Goal: Task Accomplishment & Management: Manage account settings

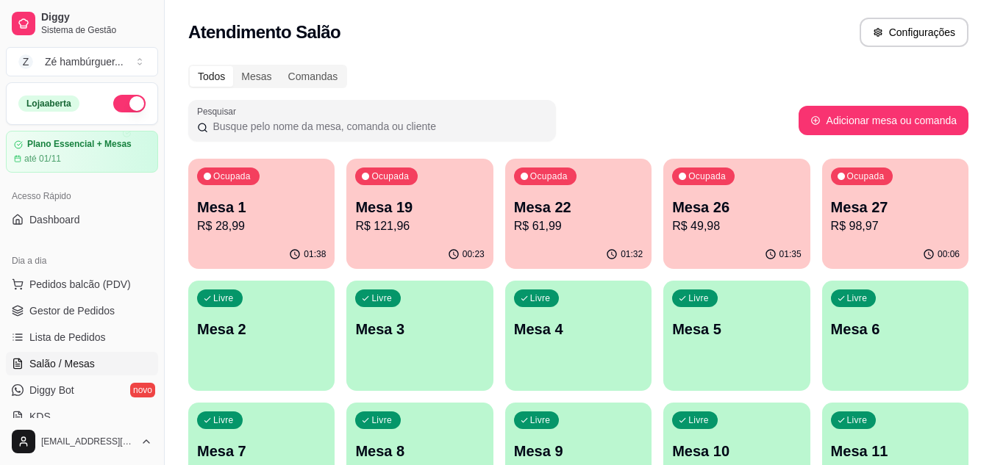
click at [555, 221] on p "R$ 61,99" at bounding box center [578, 227] width 129 height 18
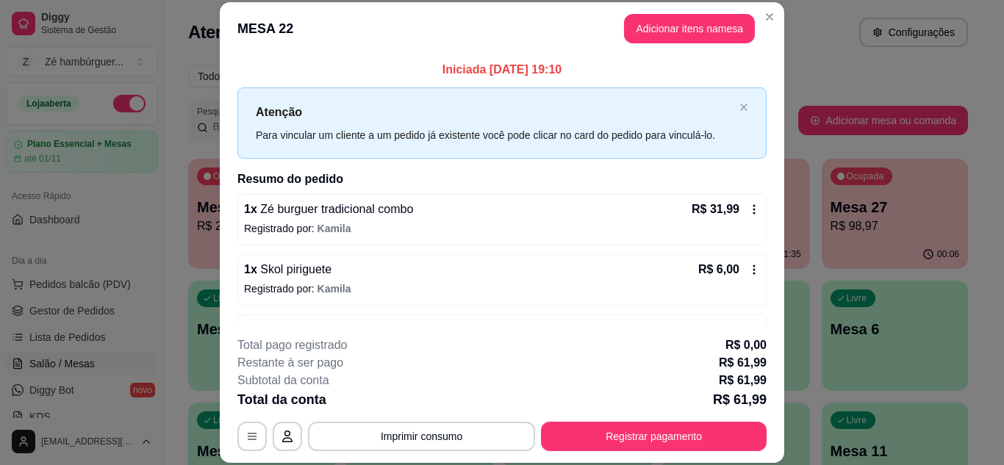
click at [359, 276] on div "1 x Skol piriguete R$ 6,00" at bounding box center [502, 270] width 516 height 18
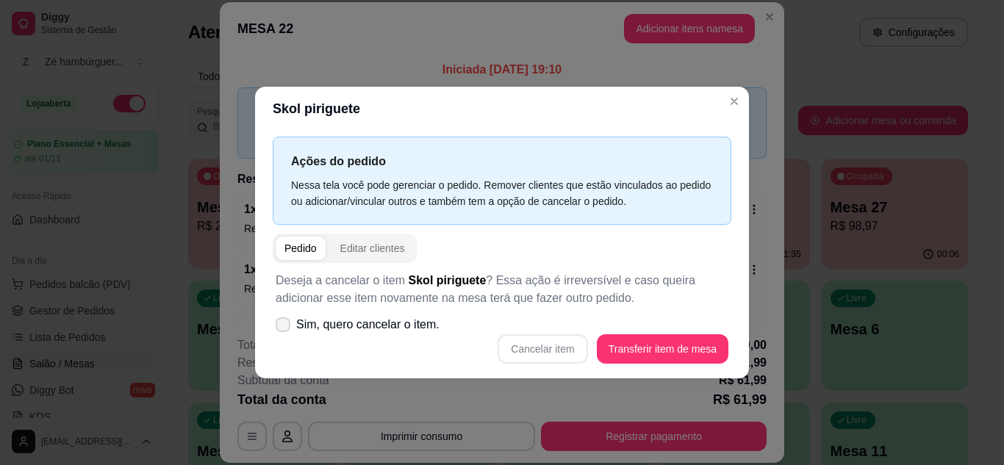
click at [284, 329] on span at bounding box center [283, 325] width 15 height 15
click at [284, 329] on input "Sim, quero cancelar o item." at bounding box center [280, 332] width 10 height 10
checkbox input "true"
click at [564, 351] on button "Cancelar item" at bounding box center [543, 348] width 90 height 29
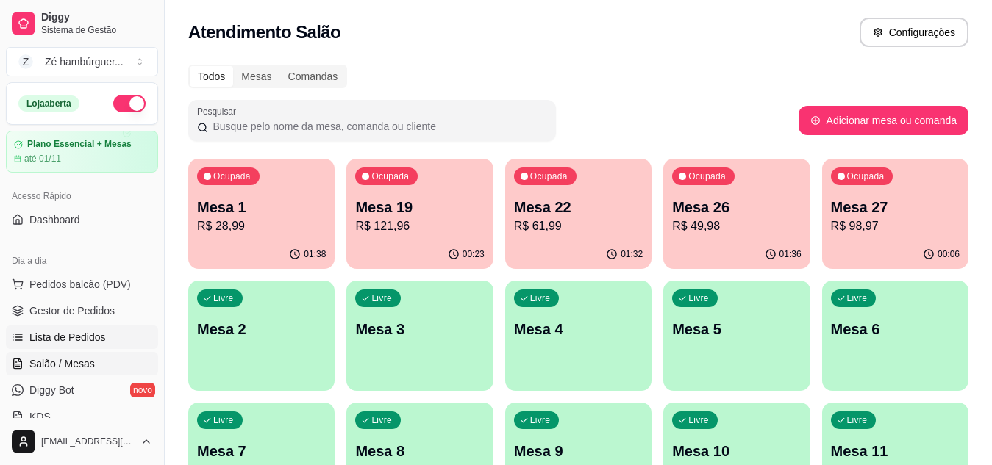
click at [59, 339] on span "Lista de Pedidos" at bounding box center [67, 337] width 76 height 15
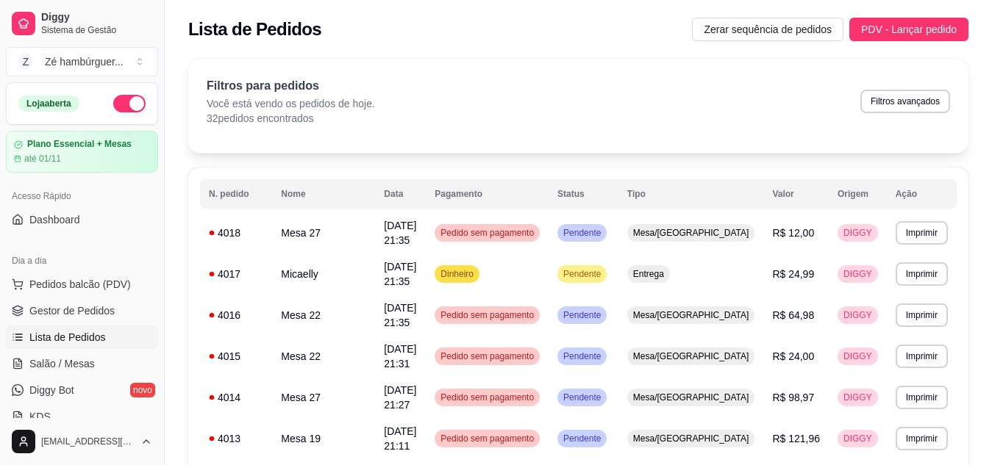
click at [756, 81] on div "Filtros para pedidos Você está vendo os pedidos de hoje. 32 pedidos encontrados…" at bounding box center [578, 101] width 743 height 49
click at [667, 270] on span "Entrega" at bounding box center [648, 274] width 37 height 12
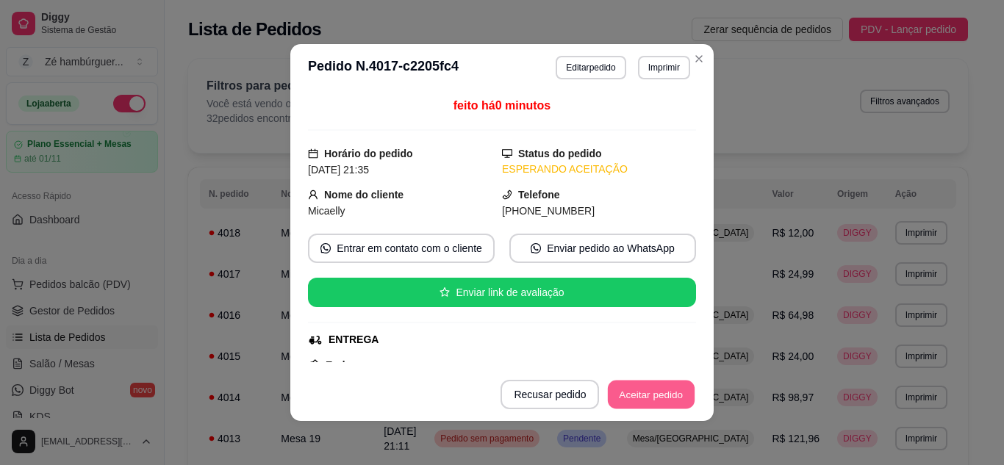
click at [657, 394] on button "Aceitar pedido" at bounding box center [651, 395] width 87 height 29
click at [650, 394] on button "Mover para preparo" at bounding box center [639, 394] width 114 height 29
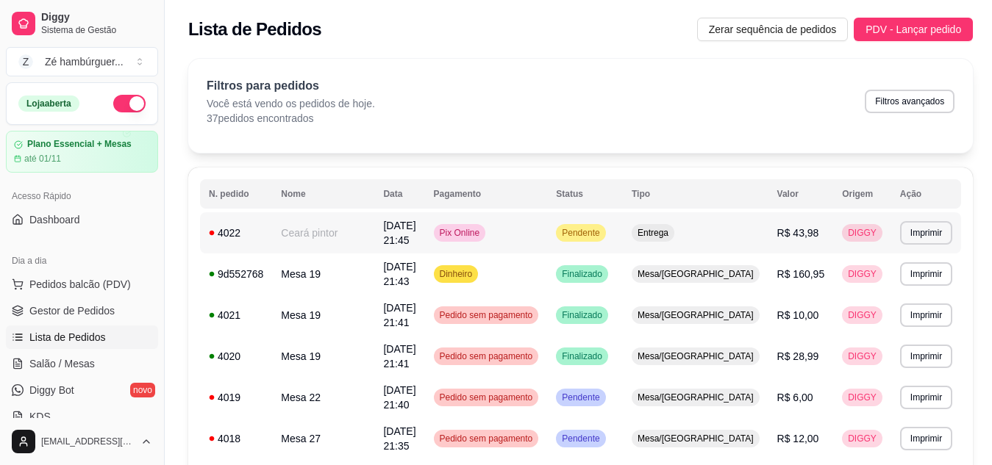
click at [671, 234] on span "Entrega" at bounding box center [652, 233] width 37 height 12
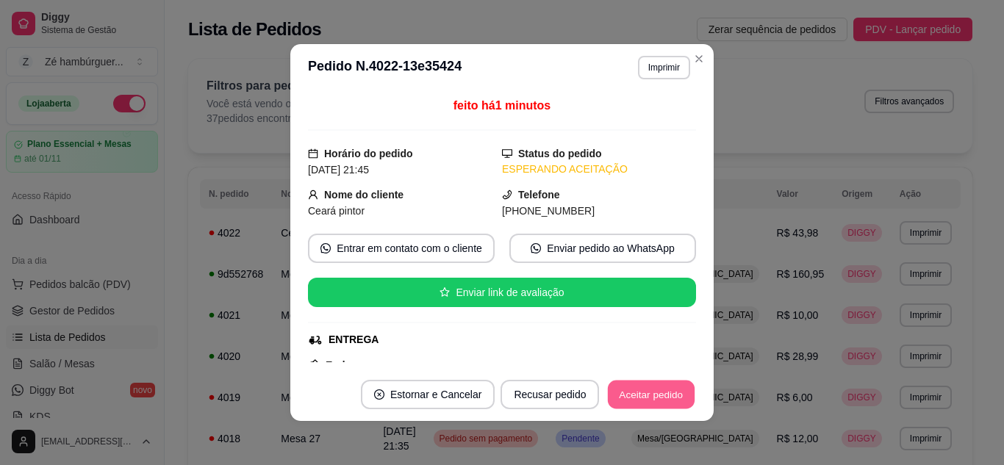
click at [650, 402] on button "Aceitar pedido" at bounding box center [651, 395] width 87 height 29
click at [645, 402] on button "Aceitar pedido" at bounding box center [651, 395] width 87 height 29
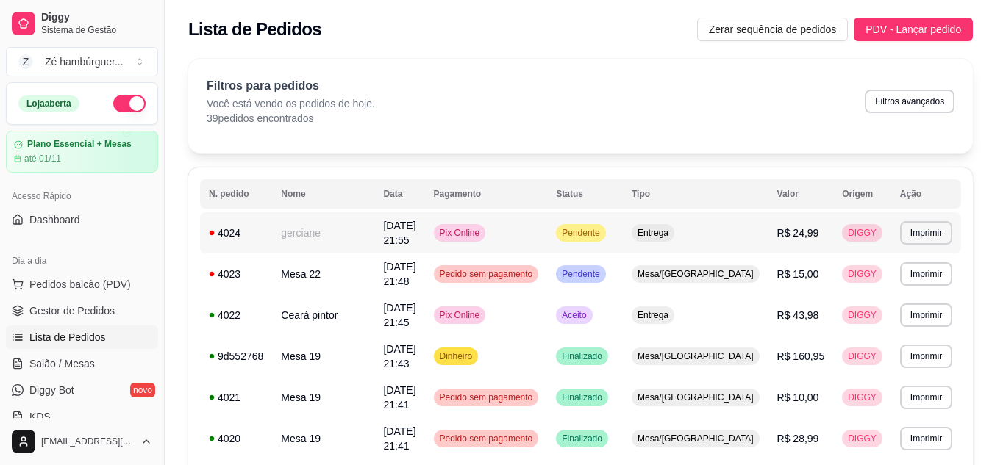
click at [671, 231] on span "Entrega" at bounding box center [652, 233] width 37 height 12
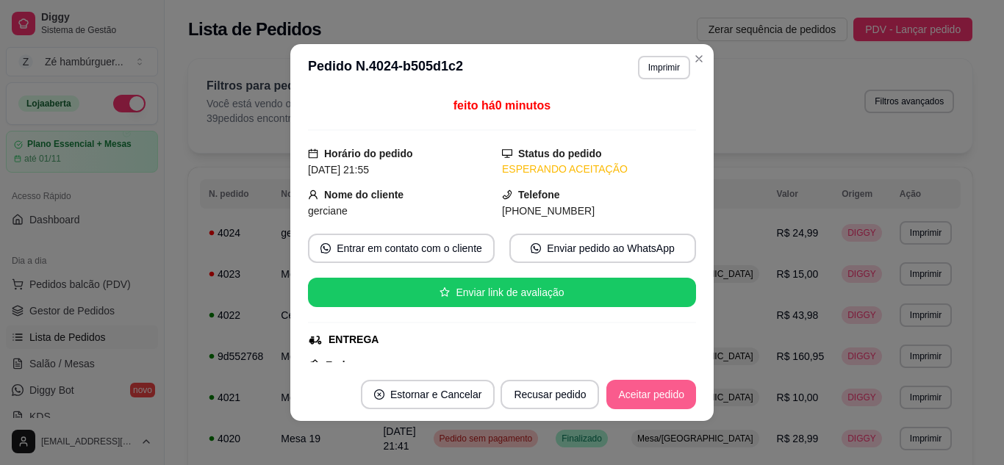
click at [642, 398] on button "Aceitar pedido" at bounding box center [651, 394] width 90 height 29
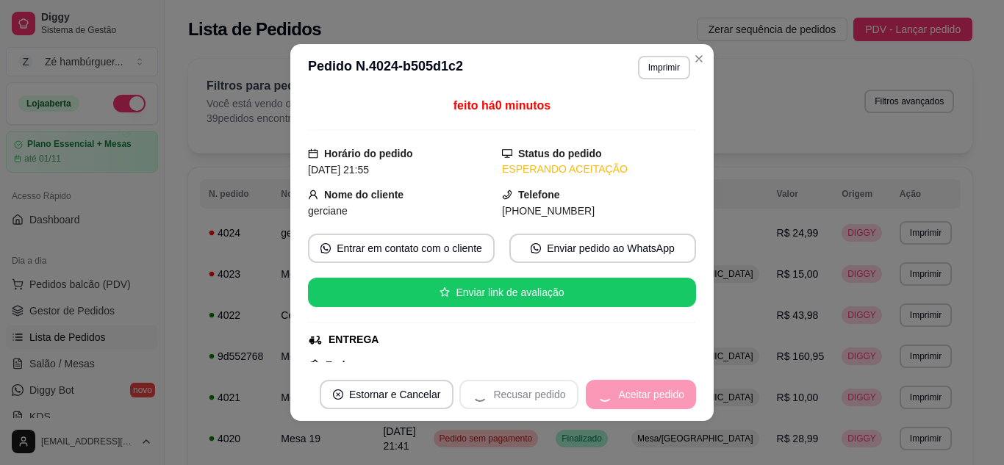
click at [642, 404] on div "Recusar pedido Aceitar pedido" at bounding box center [577, 394] width 237 height 29
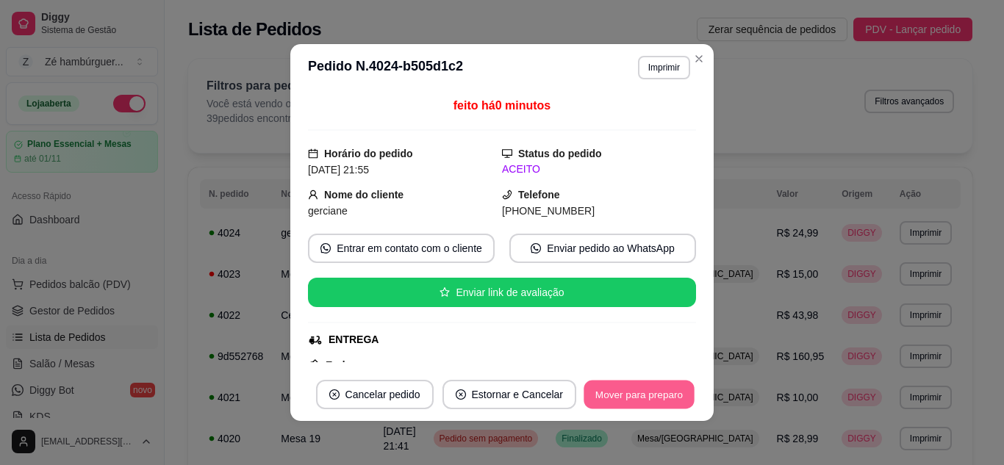
click at [620, 407] on button "Mover para preparo" at bounding box center [639, 395] width 110 height 29
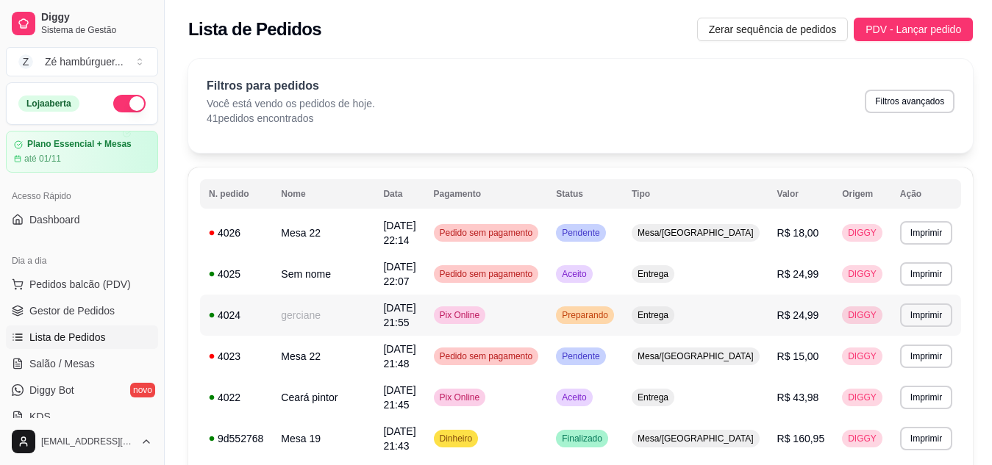
click at [671, 309] on span "Entrega" at bounding box center [652, 315] width 37 height 12
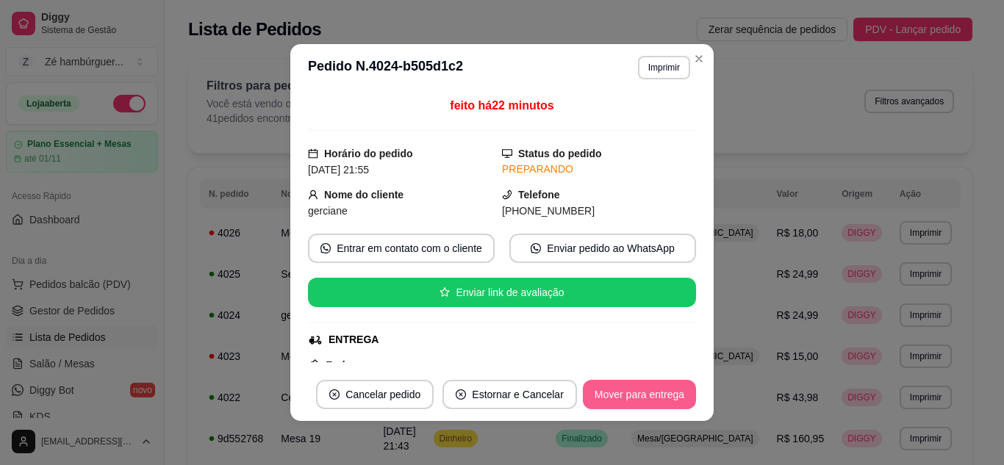
click at [635, 397] on button "Mover para entrega" at bounding box center [639, 394] width 113 height 29
click at [639, 396] on button "Mover para finalizado" at bounding box center [635, 394] width 122 height 29
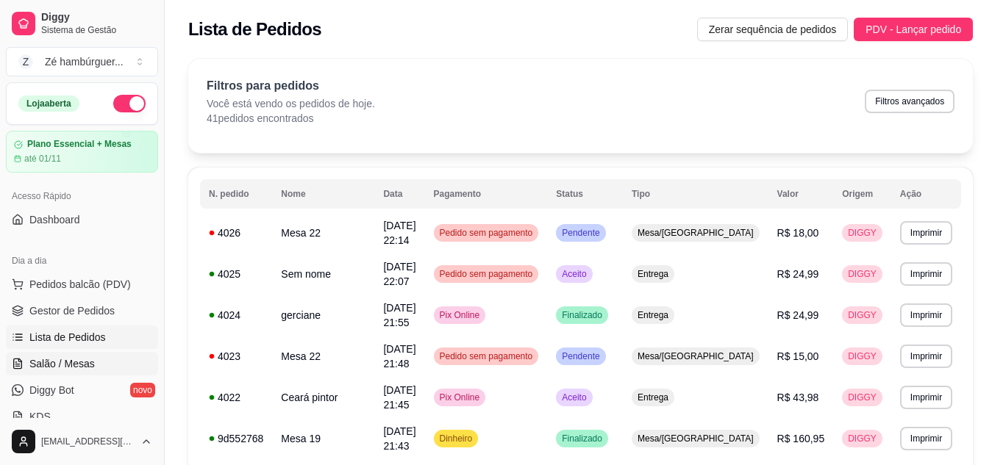
click at [117, 358] on link "Salão / Mesas" at bounding box center [82, 364] width 152 height 24
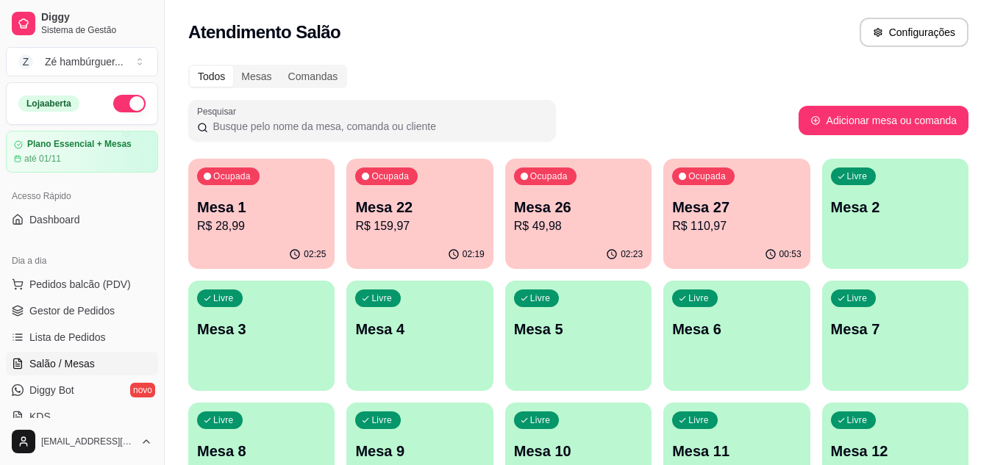
click at [440, 225] on p "R$ 159,97" at bounding box center [419, 227] width 129 height 18
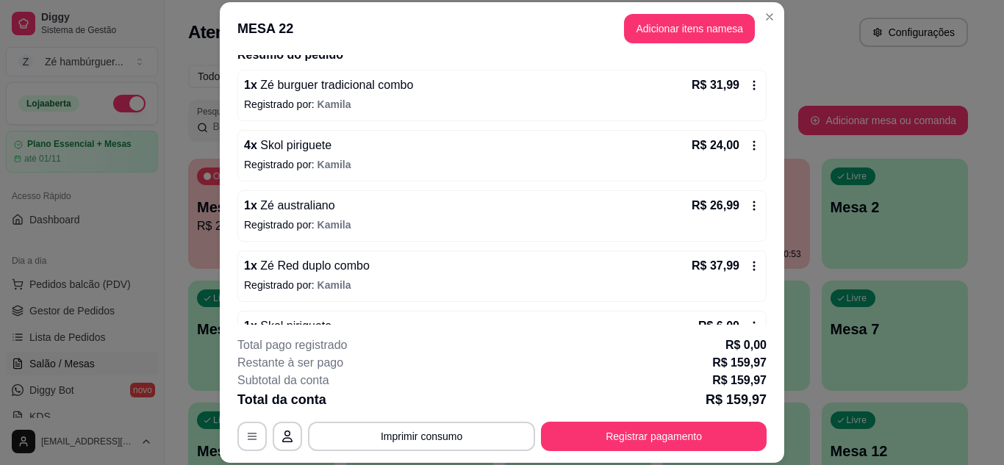
scroll to position [74, 0]
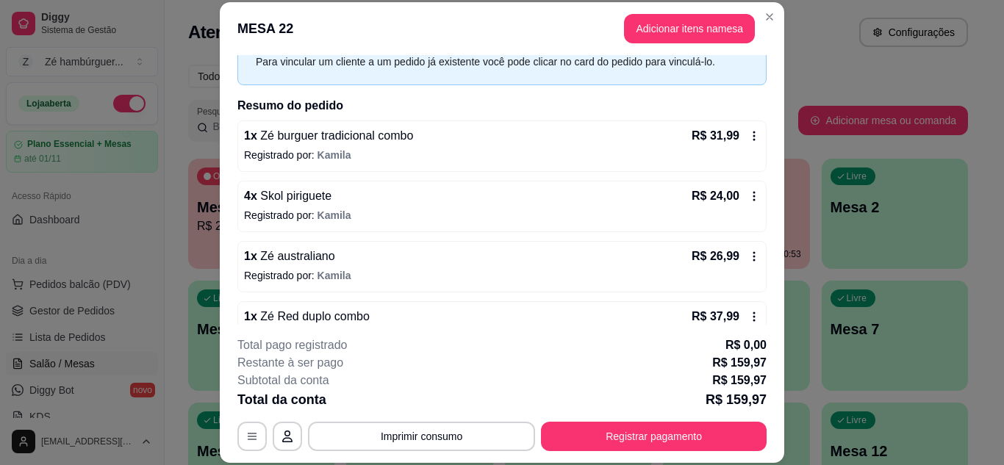
click at [384, 198] on div "4 x Skol piriguete R$ 24,00" at bounding box center [502, 196] width 516 height 18
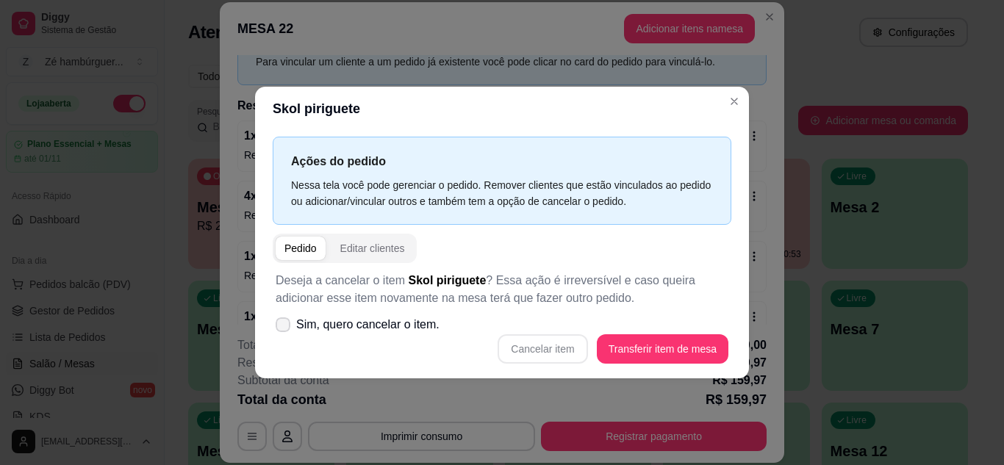
click at [295, 323] on label "Sim, quero cancelar o item." at bounding box center [358, 324] width 176 height 29
click at [284, 327] on input "Sim, quero cancelar o item." at bounding box center [280, 332] width 10 height 10
checkbox input "true"
click at [532, 343] on button "Cancelar item" at bounding box center [542, 348] width 87 height 29
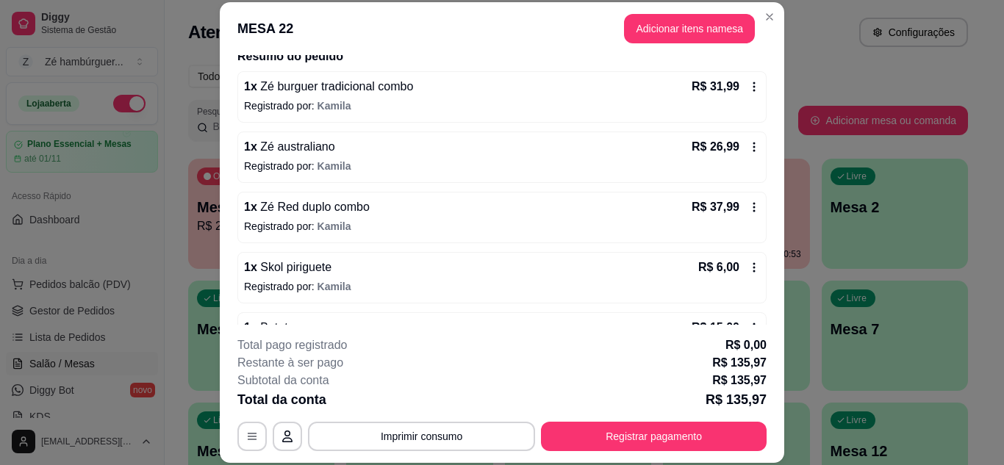
scroll to position [147, 0]
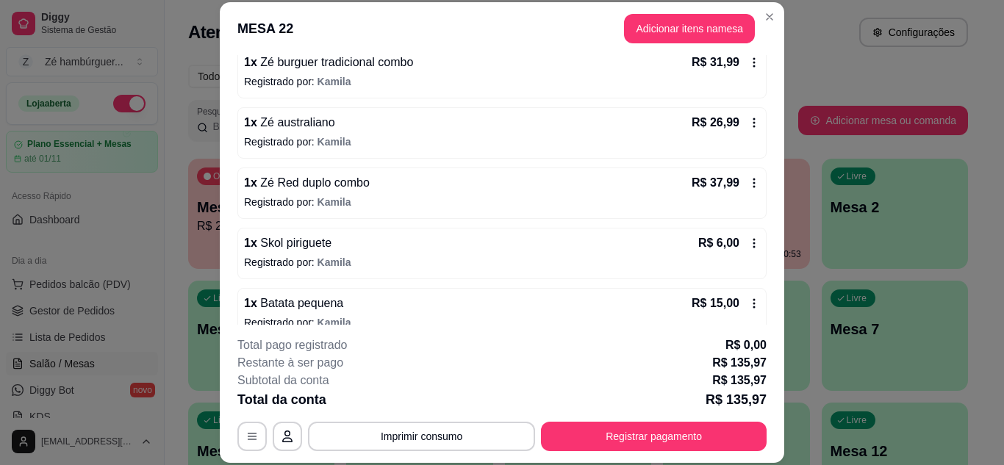
click at [336, 128] on div "1 x Zé australiano R$ 26,99" at bounding box center [502, 123] width 516 height 18
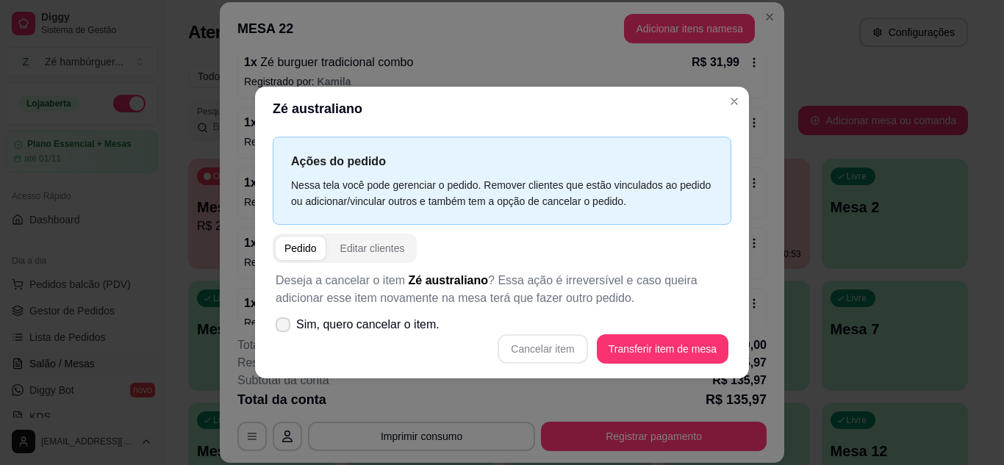
click at [286, 326] on icon at bounding box center [283, 324] width 12 height 9
click at [284, 327] on input "Sim, quero cancelar o item." at bounding box center [280, 332] width 10 height 10
checkbox input "true"
click at [549, 341] on button "Cancelar item" at bounding box center [542, 348] width 87 height 29
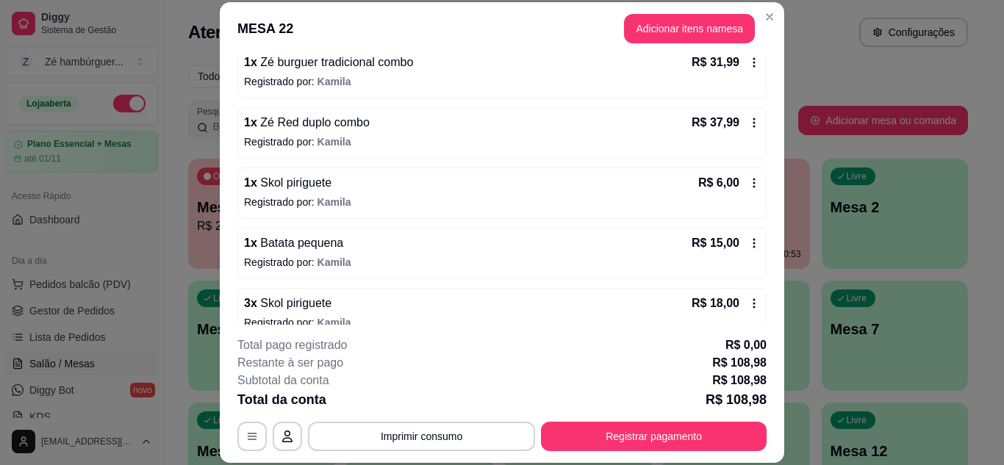
click at [405, 133] on div "1 x Zé Red duplo combo R$ 37,99 Registrado por: [PERSON_NAME]" at bounding box center [501, 132] width 529 height 51
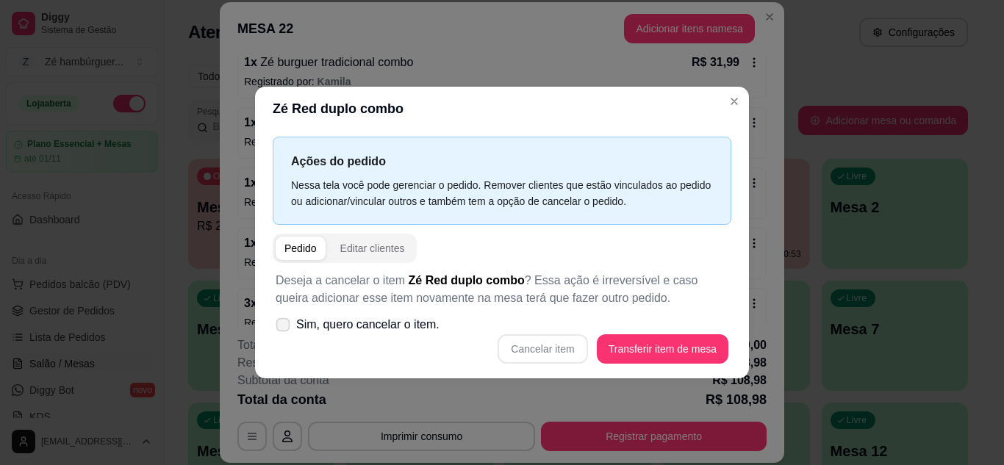
click at [285, 320] on span at bounding box center [283, 325] width 14 height 14
click at [284, 327] on input "Sim, quero cancelar o item." at bounding box center [280, 332] width 10 height 10
checkbox input "true"
click at [548, 351] on button "Cancelar item" at bounding box center [543, 348] width 90 height 29
